Goal: Obtain resource: Obtain resource

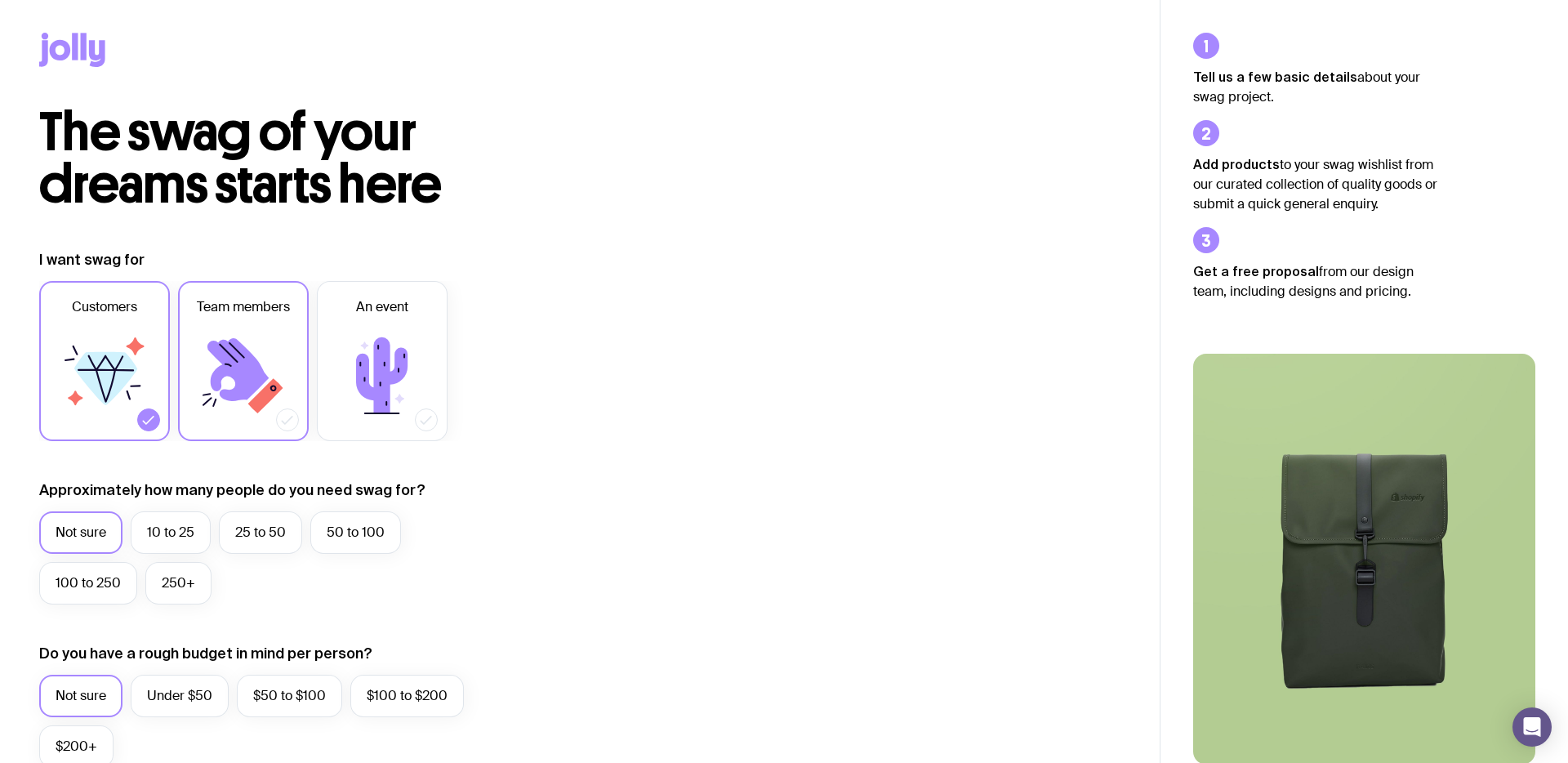
click at [298, 333] on label "Team members" at bounding box center [243, 361] width 131 height 160
click at [0, 0] on input "Team members" at bounding box center [0, 0] width 0 height 0
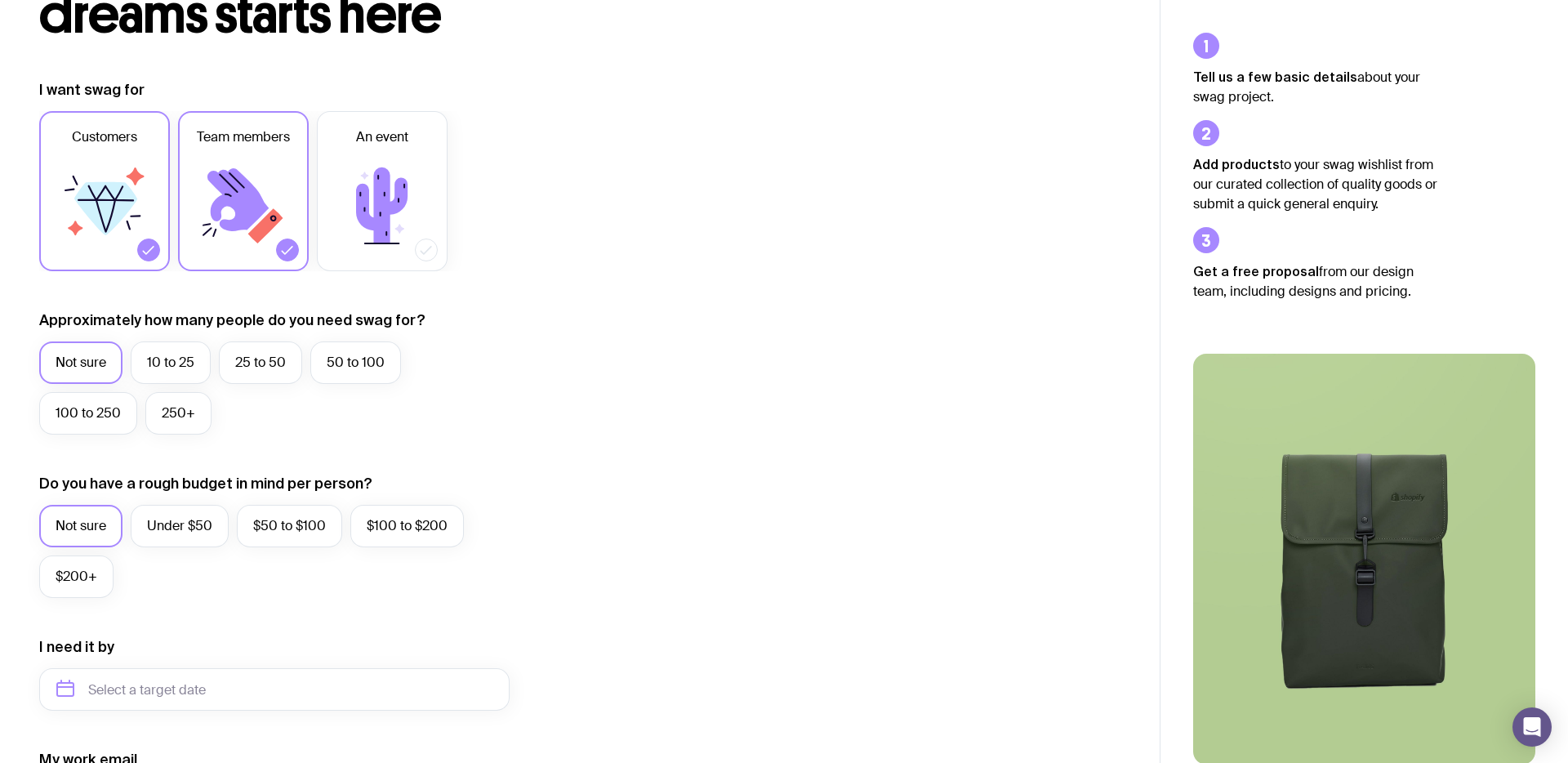
scroll to position [255, 0]
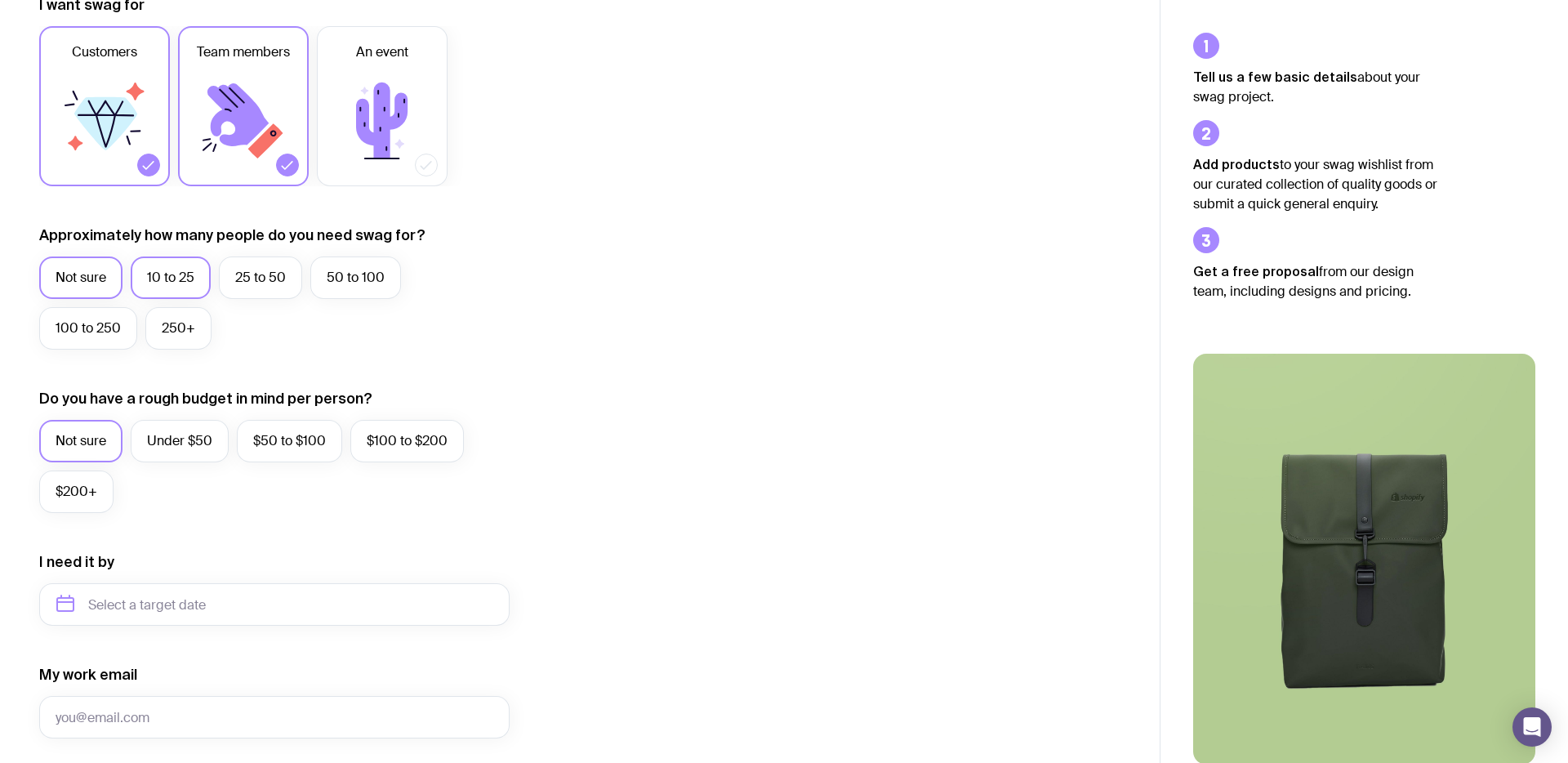
click at [154, 276] on label "10 to 25" at bounding box center [170, 278] width 80 height 42
click at [0, 0] on input "10 to 25" at bounding box center [0, 0] width 0 height 0
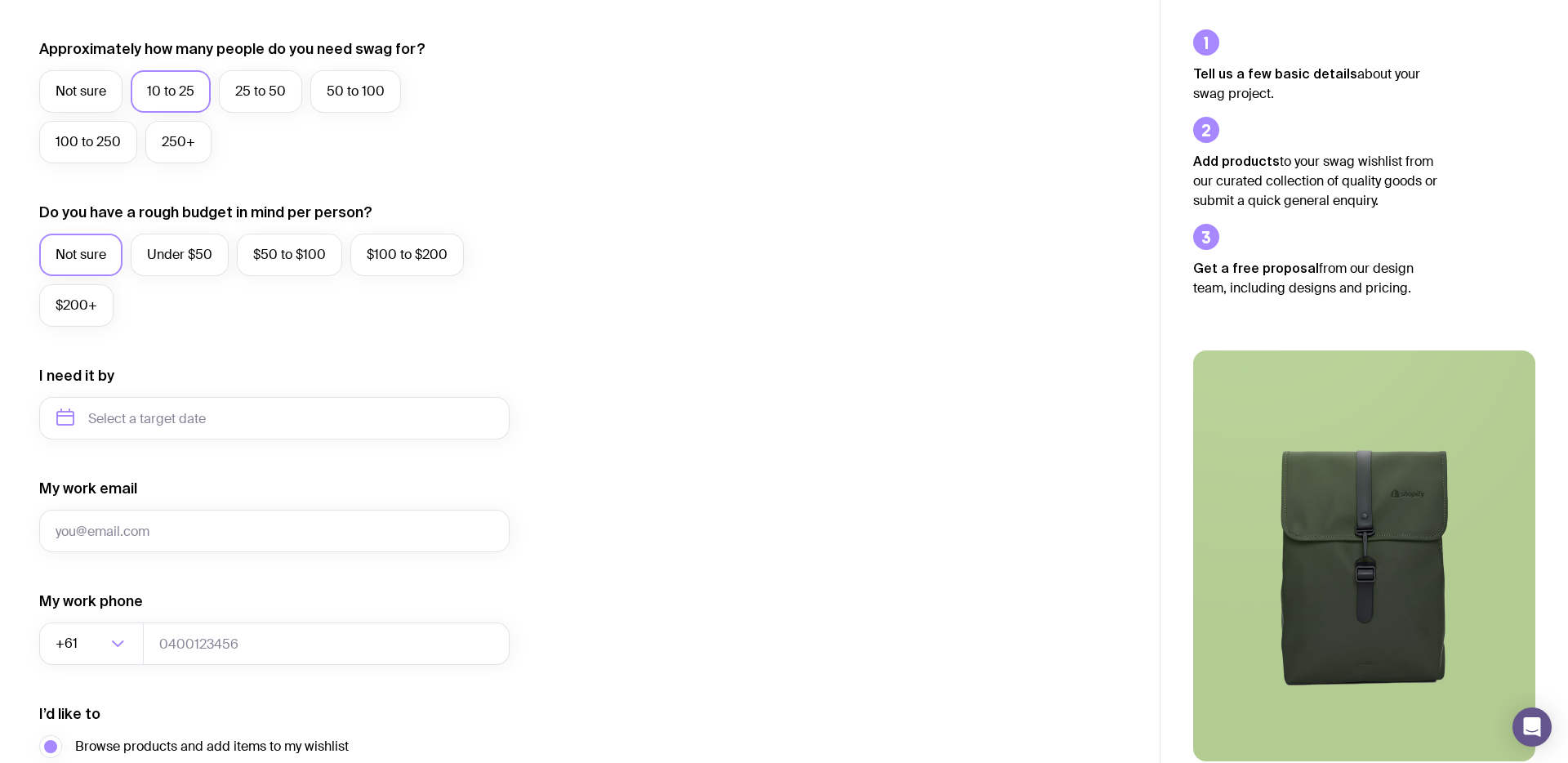
scroll to position [443, 0]
click at [168, 257] on label "Under $50" at bounding box center [180, 253] width 98 height 42
click at [0, 0] on input "Under $50" at bounding box center [0, 0] width 0 height 0
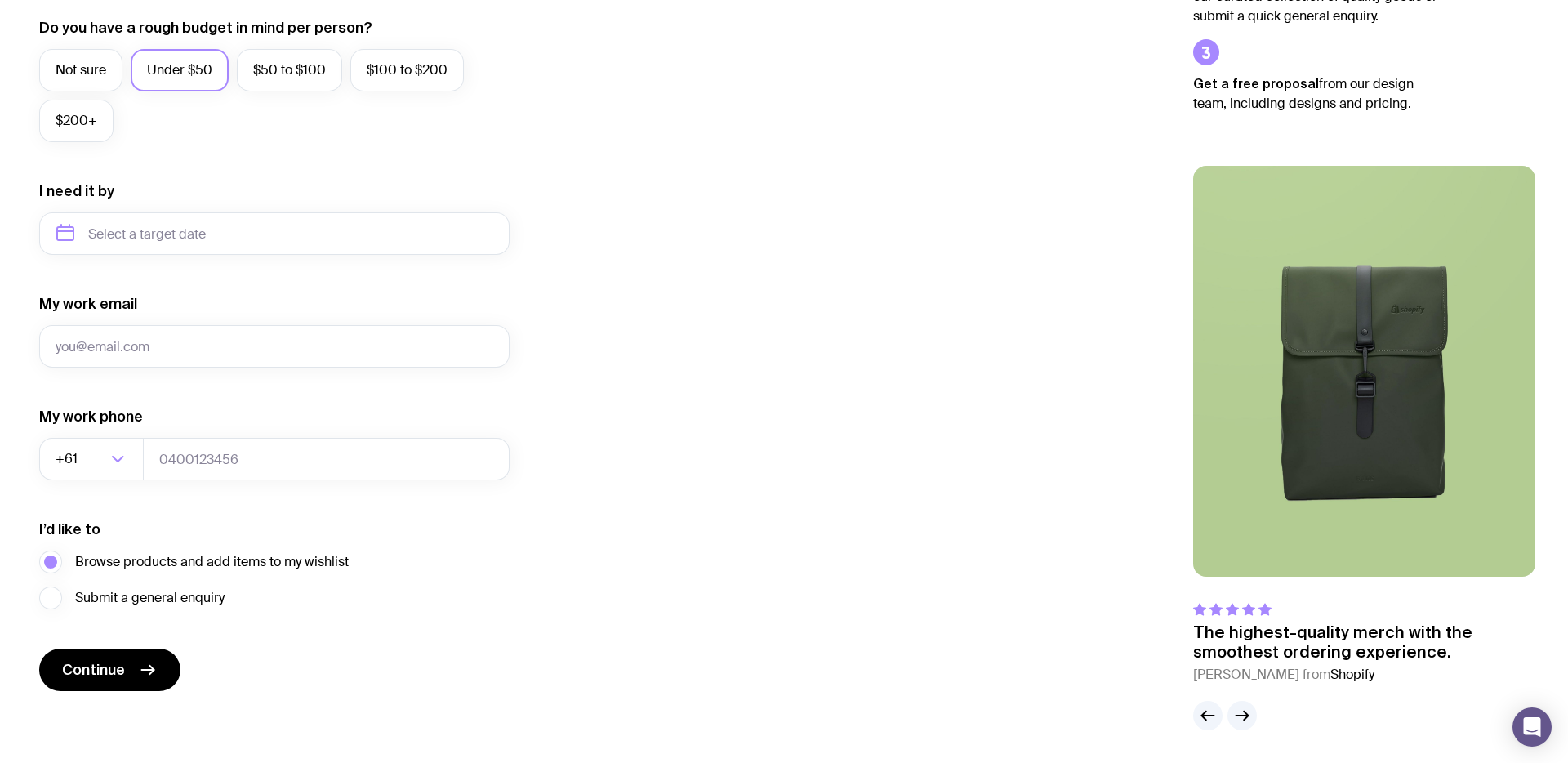
scroll to position [0, 0]
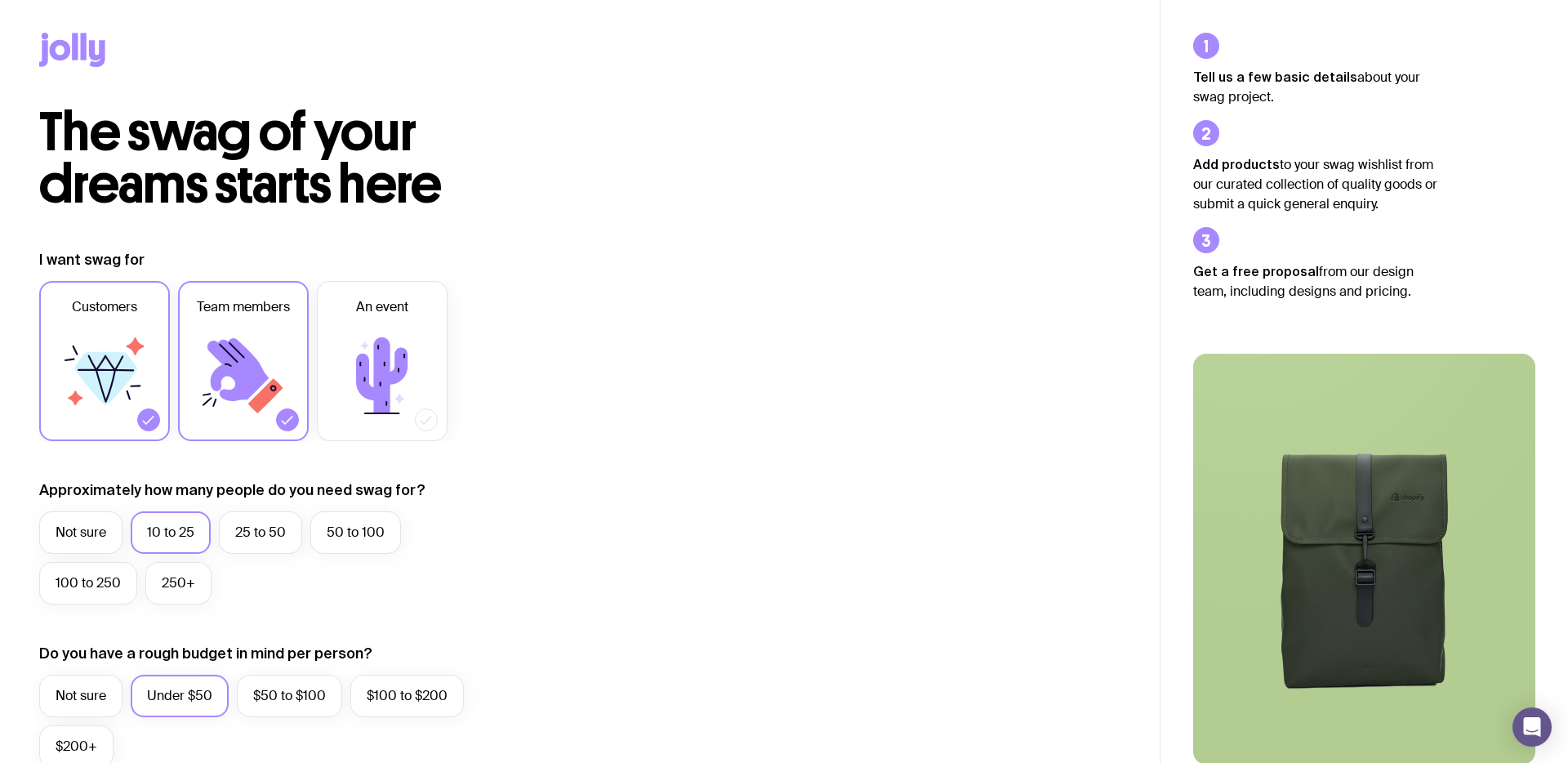
click at [67, 70] on div at bounding box center [580, 53] width 1081 height 106
click at [73, 53] on icon at bounding box center [75, 46] width 6 height 27
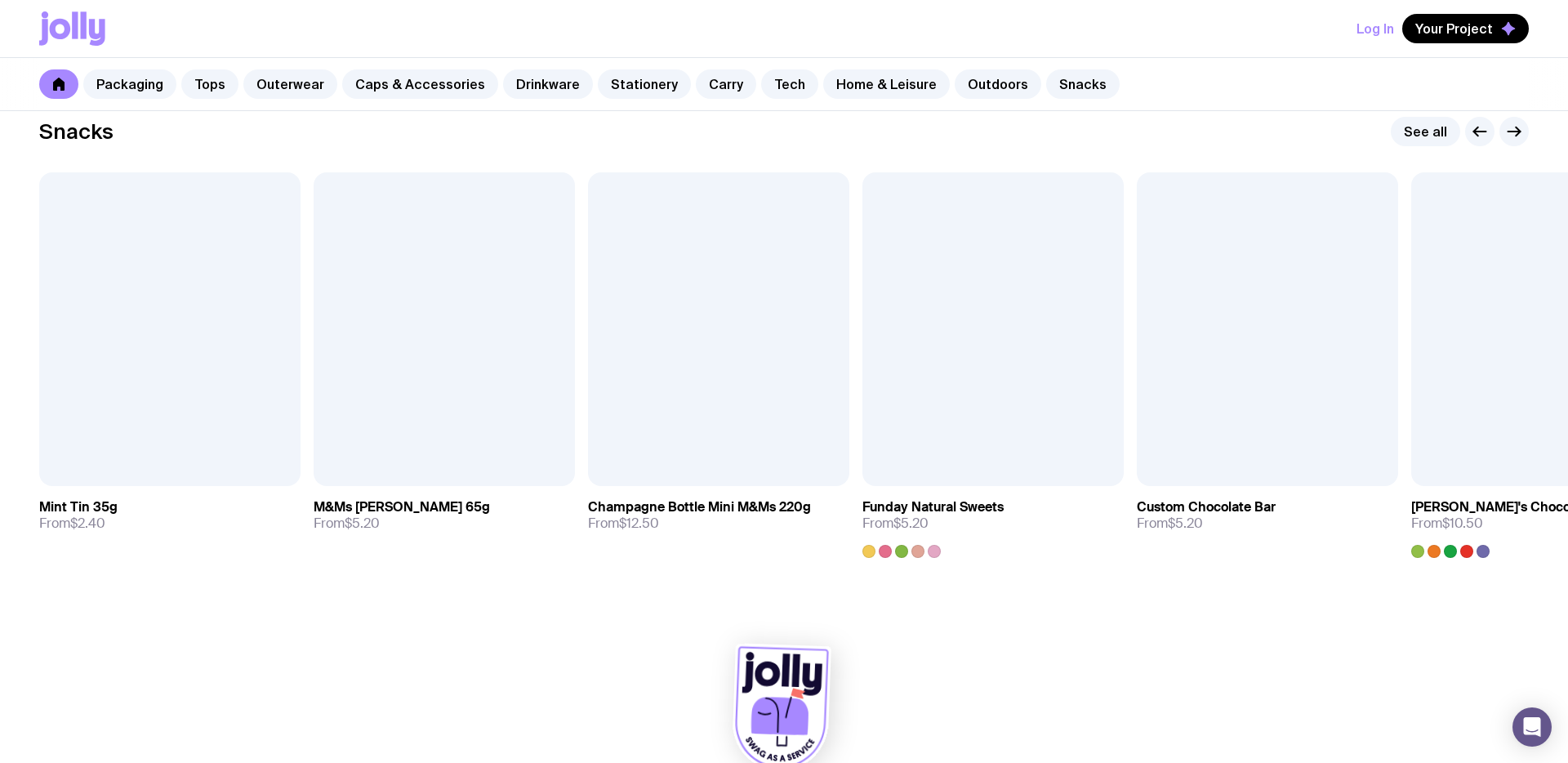
scroll to position [5616, 0]
